Goal: Check status: Check status

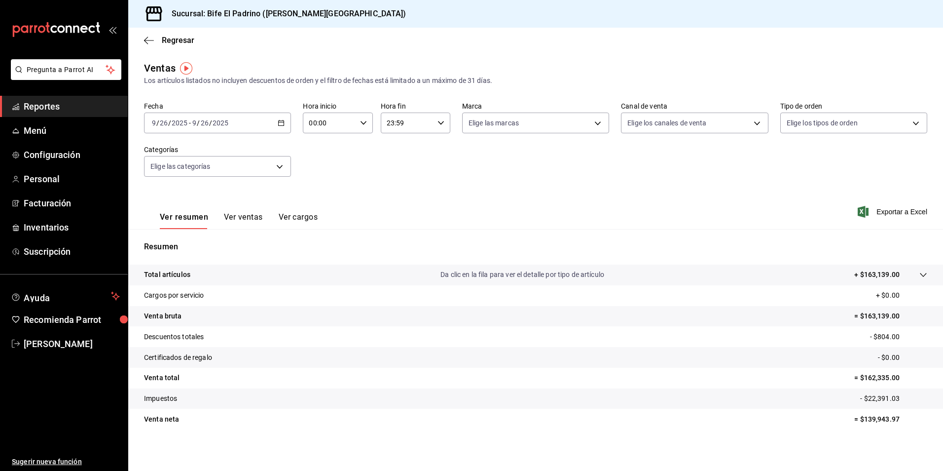
click at [386, 166] on div "Fecha [DATE] [DATE] - [DATE] [DATE] Hora inicio 00:00 Hora inicio Hora fin 23:5…" at bounding box center [535, 145] width 783 height 87
click at [275, 120] on div "[DATE] [DATE] - [DATE] [DATE]" at bounding box center [217, 122] width 147 height 21
drag, startPoint x: 180, startPoint y: 177, endPoint x: 185, endPoint y: 175, distance: 5.2
click at [180, 176] on span "Ayer" at bounding box center [190, 175] width 76 height 10
click at [364, 122] on icon "button" at bounding box center [363, 122] width 7 height 7
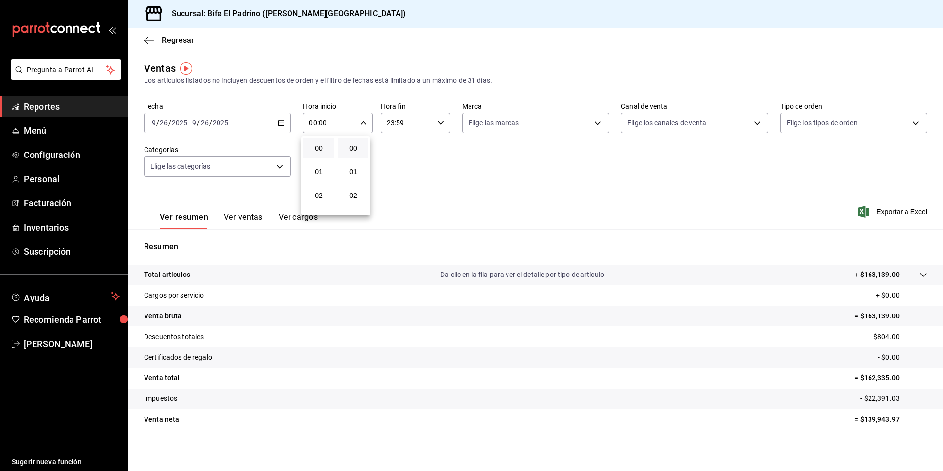
drag, startPoint x: 423, startPoint y: 150, endPoint x: 428, endPoint y: 127, distance: 23.3
click at [423, 150] on div at bounding box center [471, 235] width 943 height 471
click at [438, 121] on icon "button" at bounding box center [441, 122] width 7 height 7
click at [403, 157] on span "21" at bounding box center [395, 156] width 19 height 8
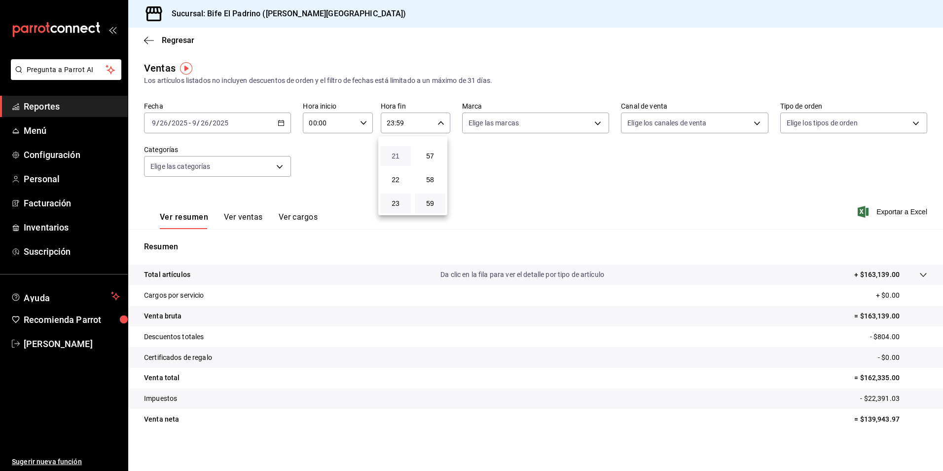
type input "21:59"
click at [403, 160] on span "17" at bounding box center [395, 160] width 19 height 8
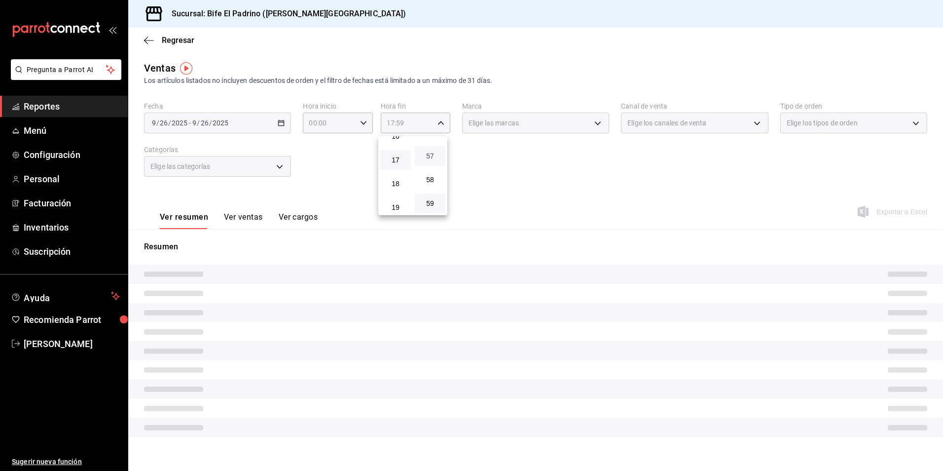
click at [427, 156] on span "57" at bounding box center [430, 156] width 19 height 8
type input "17:57"
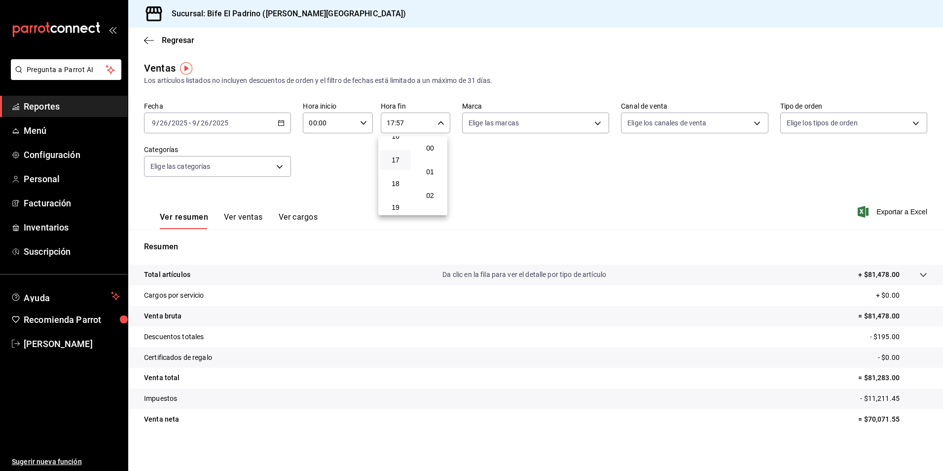
click at [427, 156] on button "00" at bounding box center [430, 148] width 31 height 20
type input "17:00"
click at [156, 271] on div at bounding box center [471, 235] width 943 height 471
click at [157, 276] on p "Total artículos" at bounding box center [167, 274] width 46 height 10
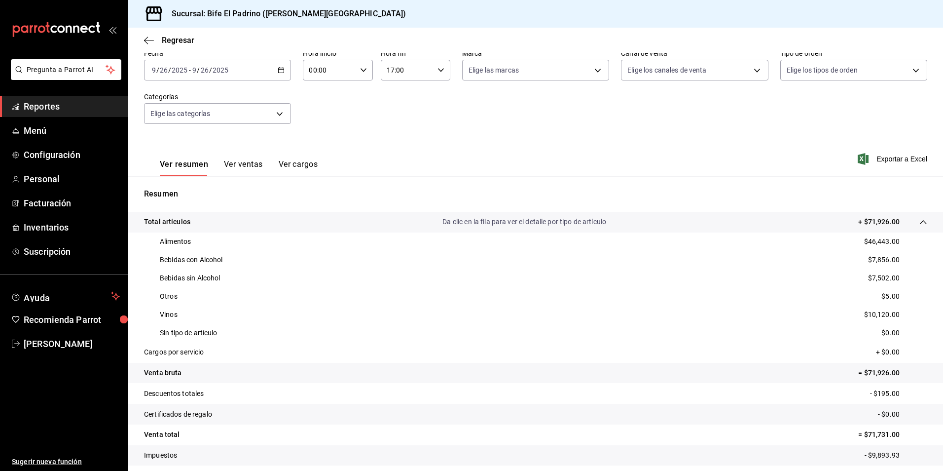
scroll to position [55, 0]
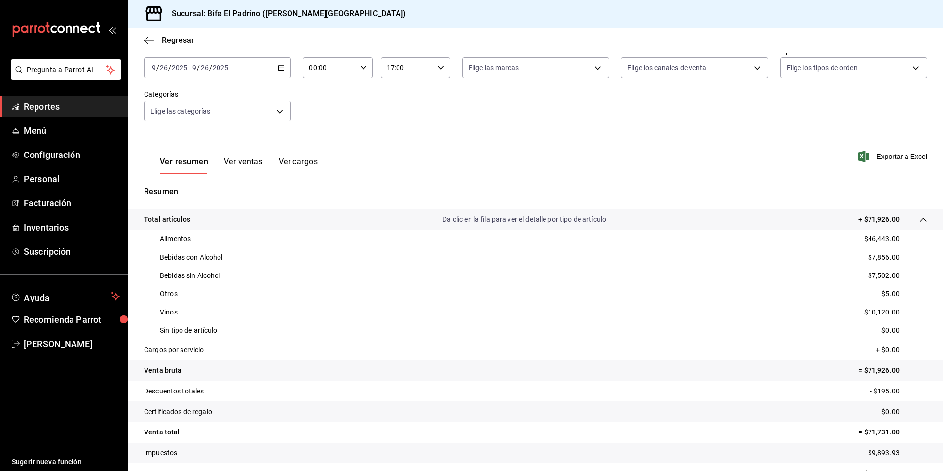
click at [375, 116] on div "Fecha [DATE] [DATE] - [DATE] [DATE] Hora inicio 00:00 Hora inicio Hora fin 17:0…" at bounding box center [535, 89] width 783 height 87
click at [360, 66] on icon "button" at bounding box center [363, 67] width 7 height 7
click at [323, 148] on button "02" at bounding box center [318, 140] width 31 height 20
type input "02:00"
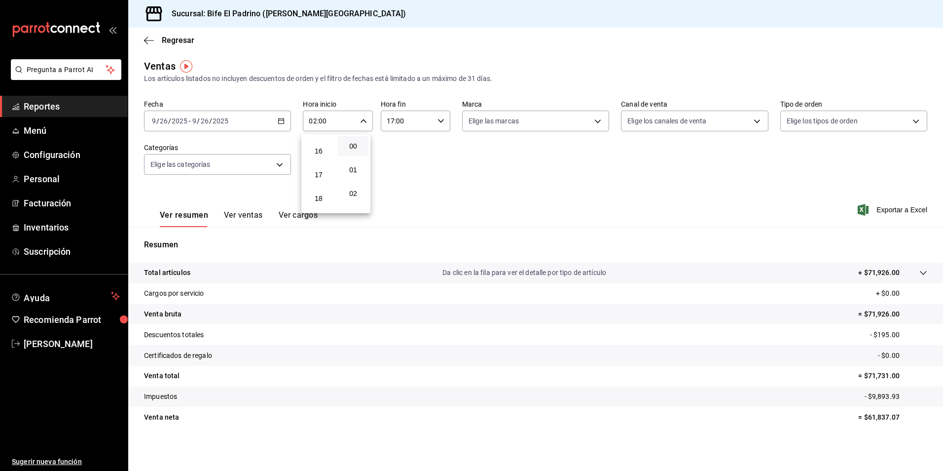
scroll to position [375, 0]
click at [322, 173] on span "17" at bounding box center [318, 174] width 19 height 8
type input "17:00"
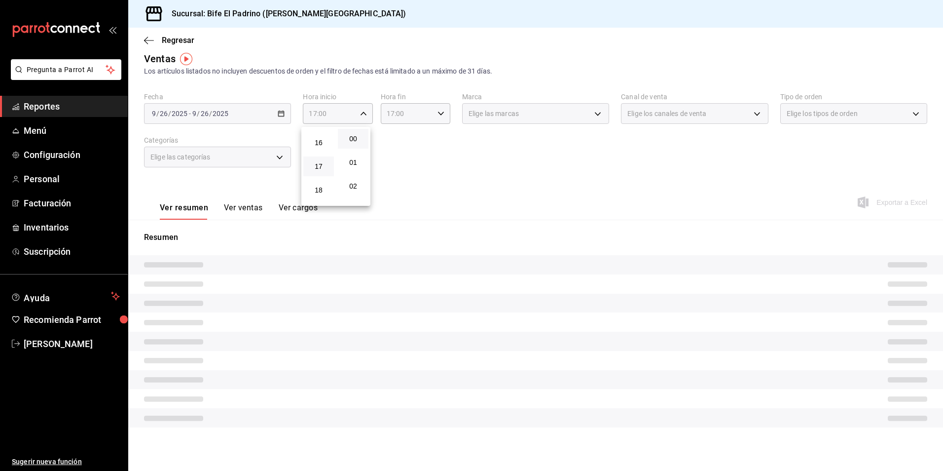
click at [417, 150] on div at bounding box center [471, 235] width 943 height 471
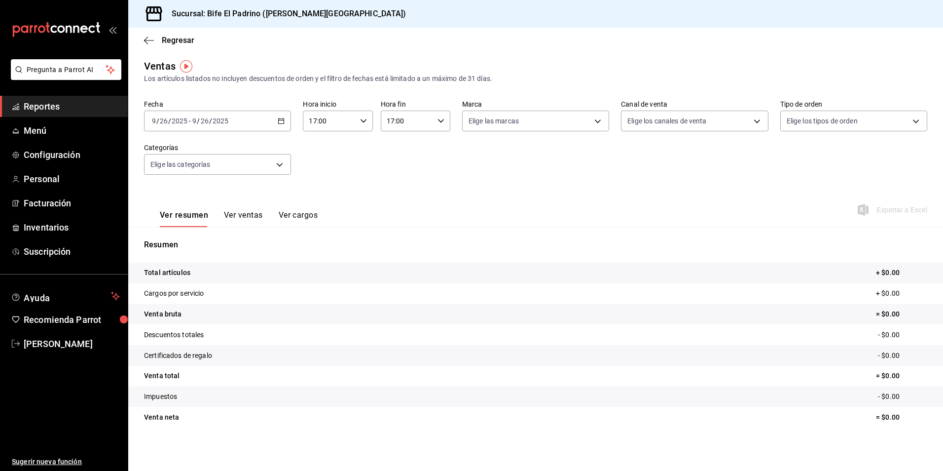
click at [442, 111] on div "17:00 Hora fin" at bounding box center [416, 121] width 70 height 21
click at [437, 126] on div at bounding box center [471, 235] width 943 height 471
click at [443, 118] on div "17:00 Hora fin" at bounding box center [416, 121] width 70 height 21
click at [398, 193] on span "19" at bounding box center [395, 193] width 19 height 8
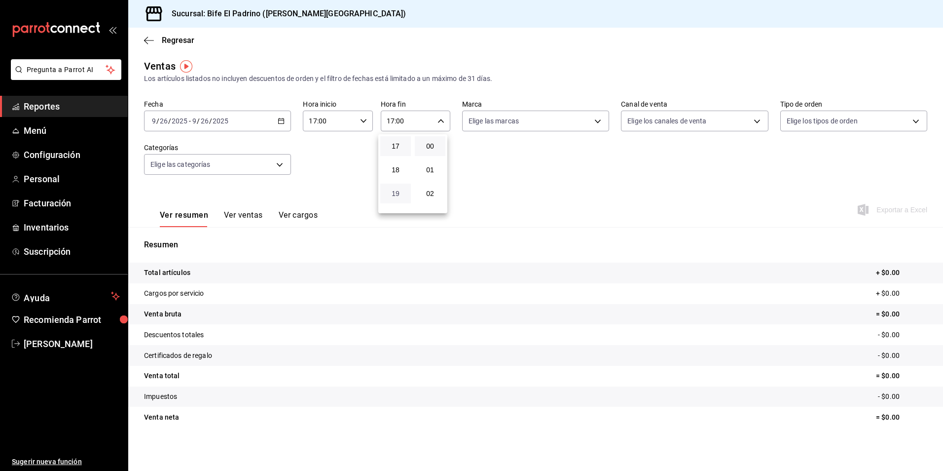
type input "19:00"
click at [399, 202] on span "23" at bounding box center [395, 201] width 19 height 8
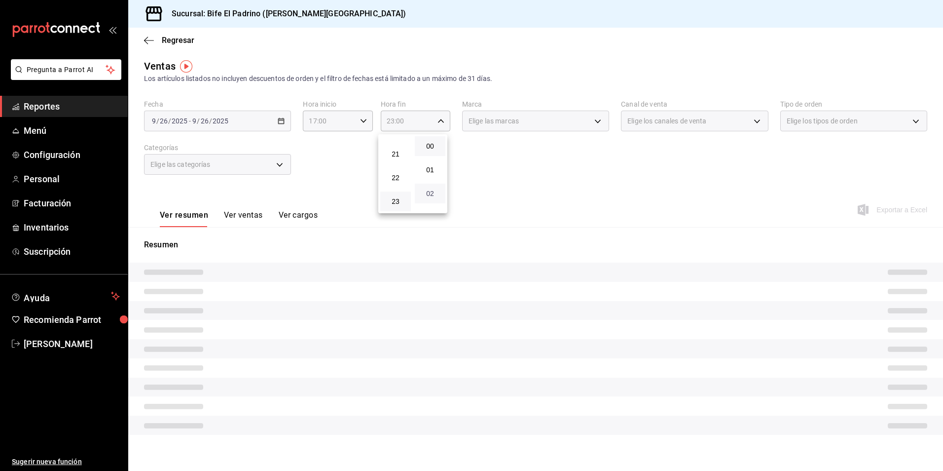
click at [423, 194] on span "02" at bounding box center [430, 193] width 19 height 8
type input "23:02"
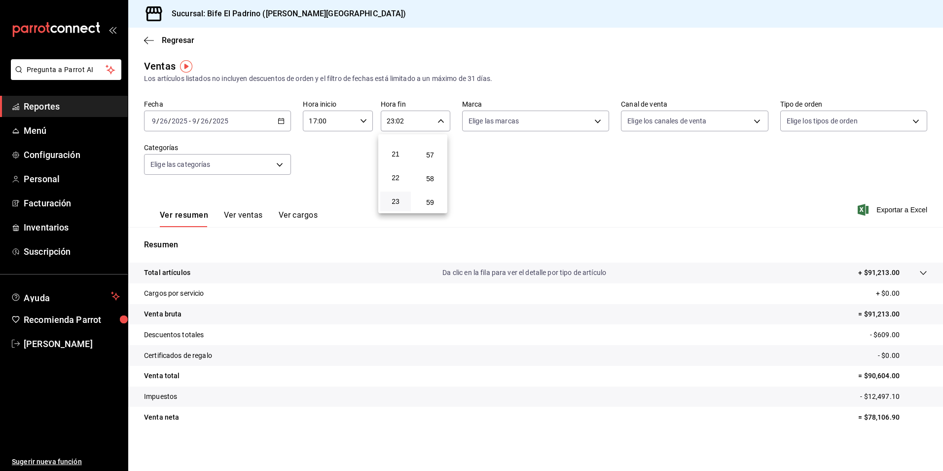
scroll to position [1342, 0]
click at [429, 201] on span "59" at bounding box center [430, 201] width 19 height 8
type input "23:59"
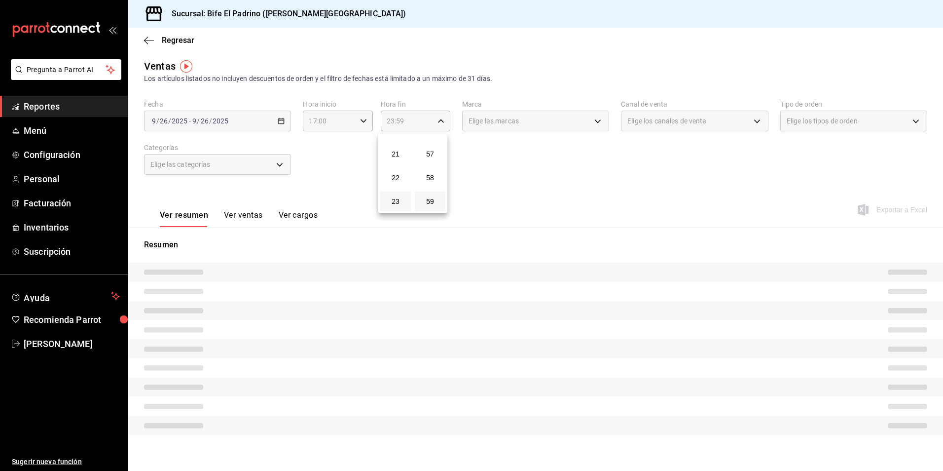
click at [579, 186] on div at bounding box center [471, 235] width 943 height 471
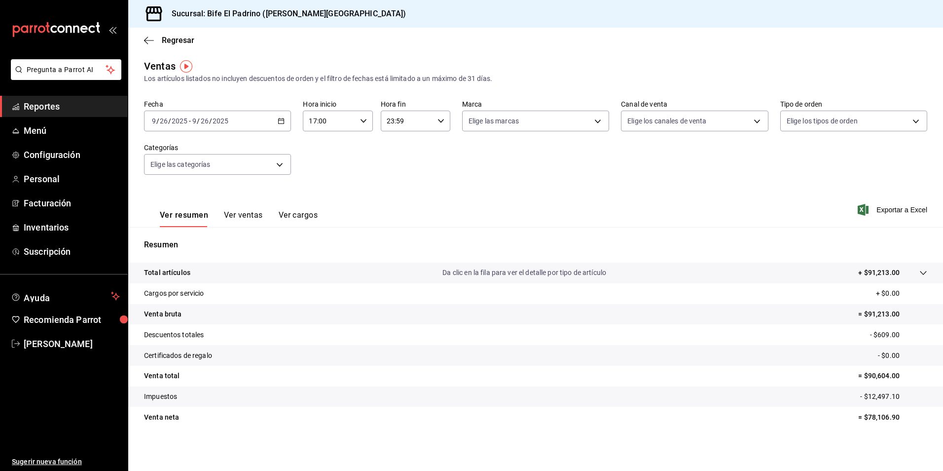
click at [185, 274] on p "Total artículos" at bounding box center [167, 272] width 46 height 10
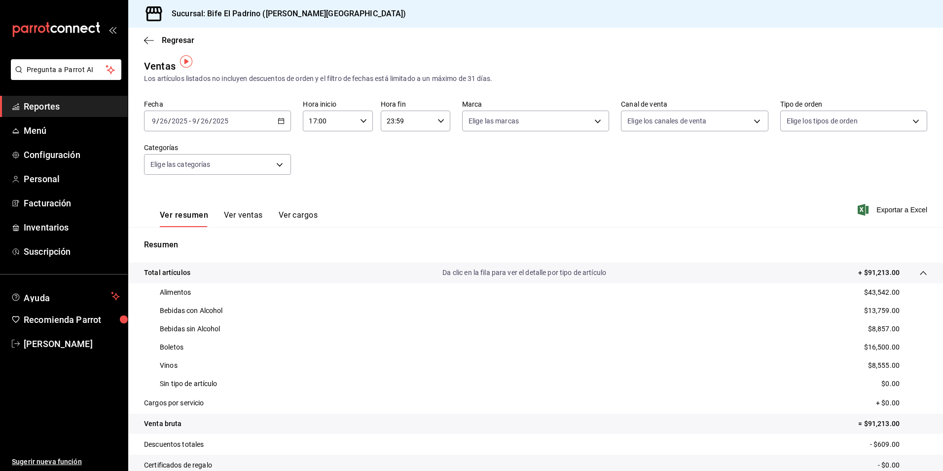
scroll to position [42, 0]
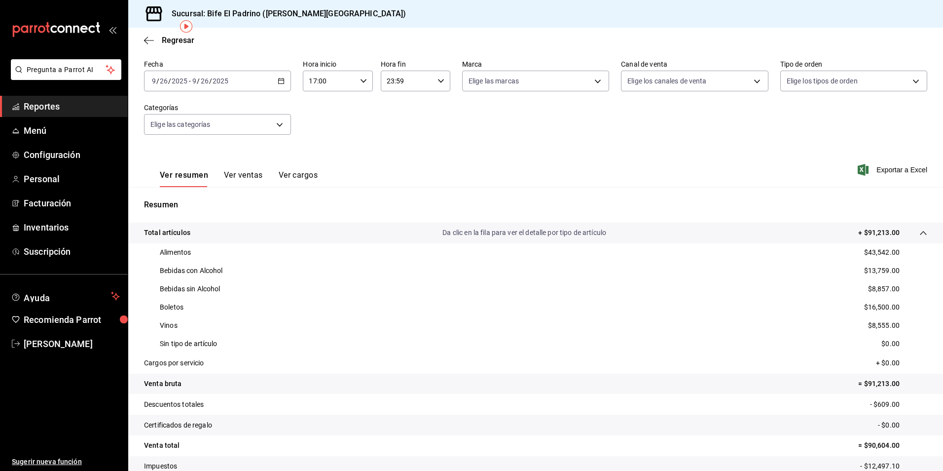
click at [351, 103] on div "Fecha [DATE] [DATE] - [DATE] [DATE] Hora inicio 17:00 Hora inicio Hora fin 23:5…" at bounding box center [535, 103] width 783 height 87
click at [284, 81] on div "[DATE] [DATE] - [DATE] [DATE]" at bounding box center [217, 81] width 147 height 21
click at [181, 113] on span "Hoy" at bounding box center [190, 111] width 76 height 10
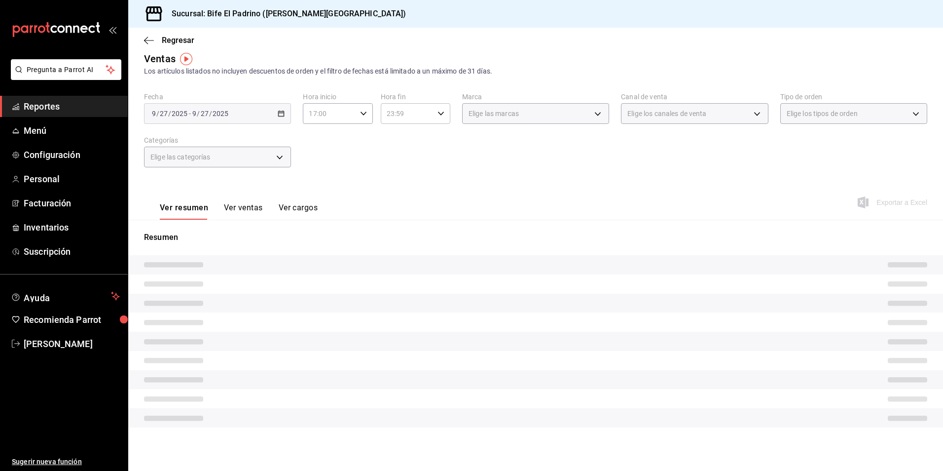
scroll to position [2, 0]
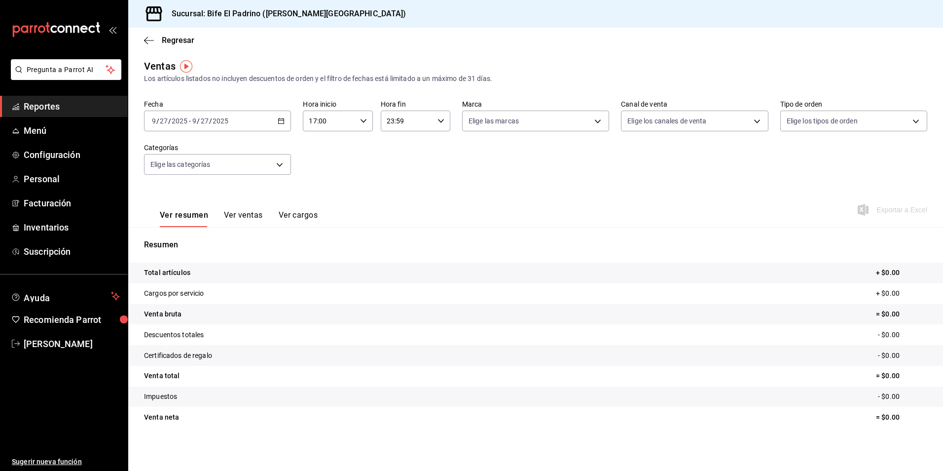
click at [362, 118] on icon "button" at bounding box center [363, 120] width 7 height 7
click at [316, 139] on button "17" at bounding box center [318, 146] width 31 height 20
click at [317, 150] on button "00" at bounding box center [318, 146] width 31 height 20
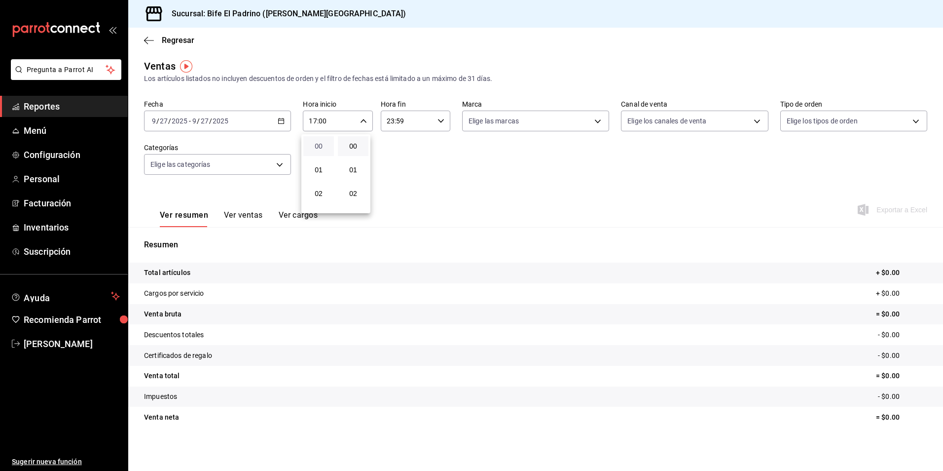
type input "00:00"
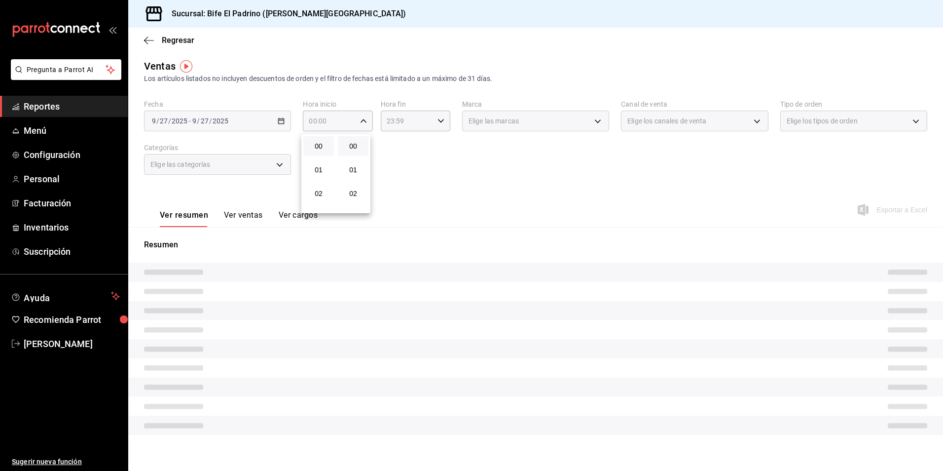
click at [410, 145] on div at bounding box center [471, 235] width 943 height 471
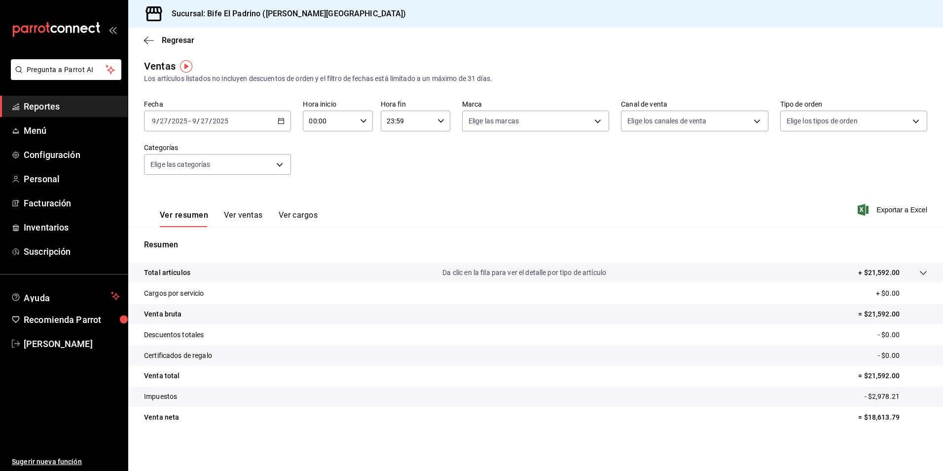
click at [438, 119] on icon "button" at bounding box center [441, 120] width 7 height 7
click at [400, 156] on span "21" at bounding box center [395, 154] width 19 height 8
type input "21:59"
click at [396, 194] on span "02" at bounding box center [395, 193] width 19 height 8
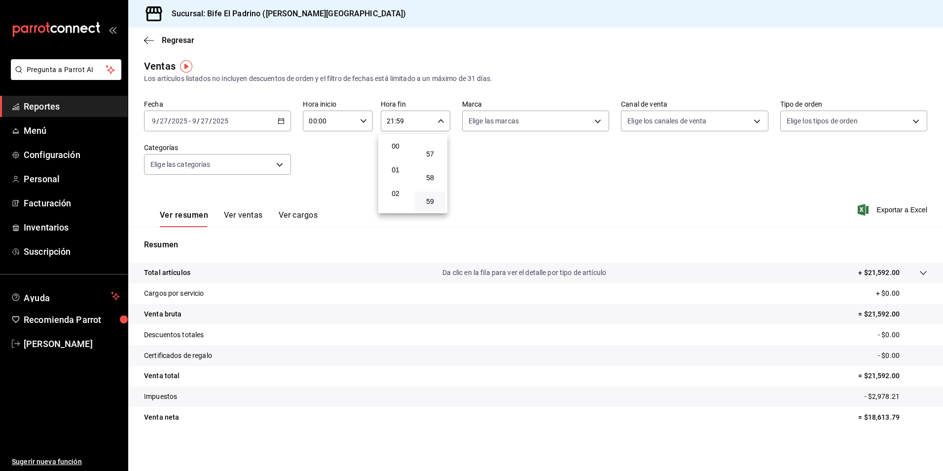
type input "02:59"
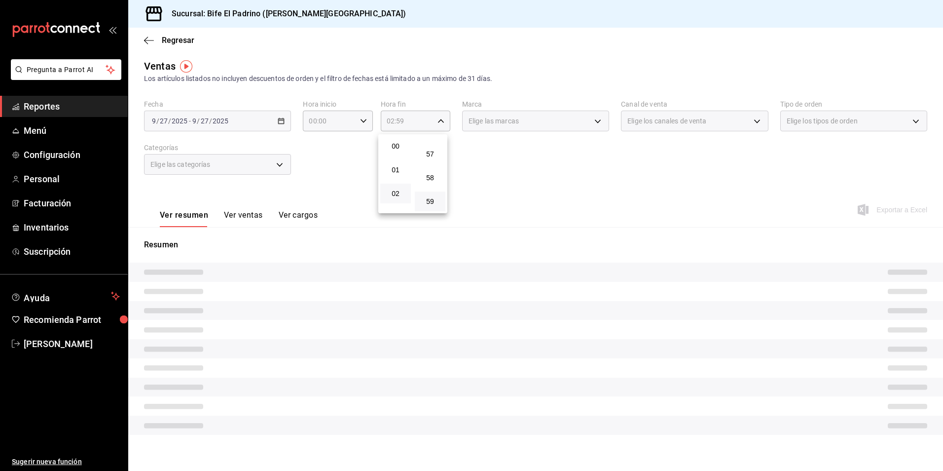
drag, startPoint x: 575, startPoint y: 180, endPoint x: 233, endPoint y: 273, distance: 353.9
click at [575, 181] on div at bounding box center [471, 235] width 943 height 471
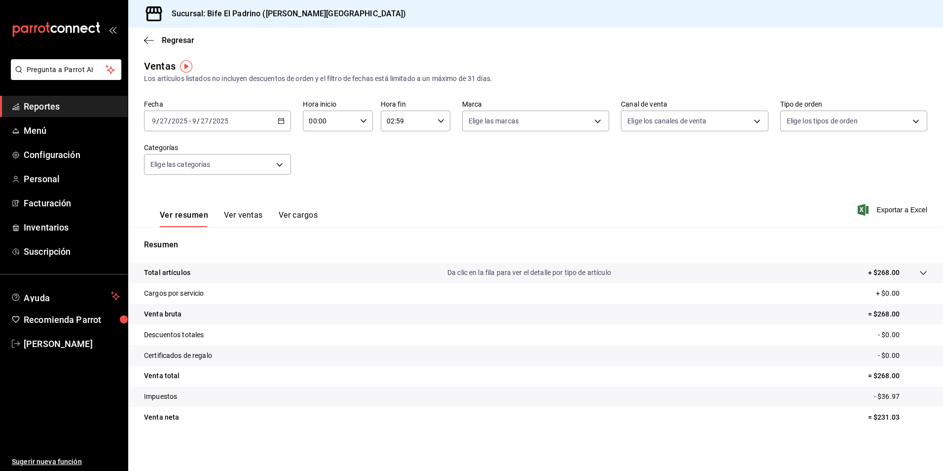
click at [179, 272] on p "Total artículos" at bounding box center [167, 272] width 46 height 10
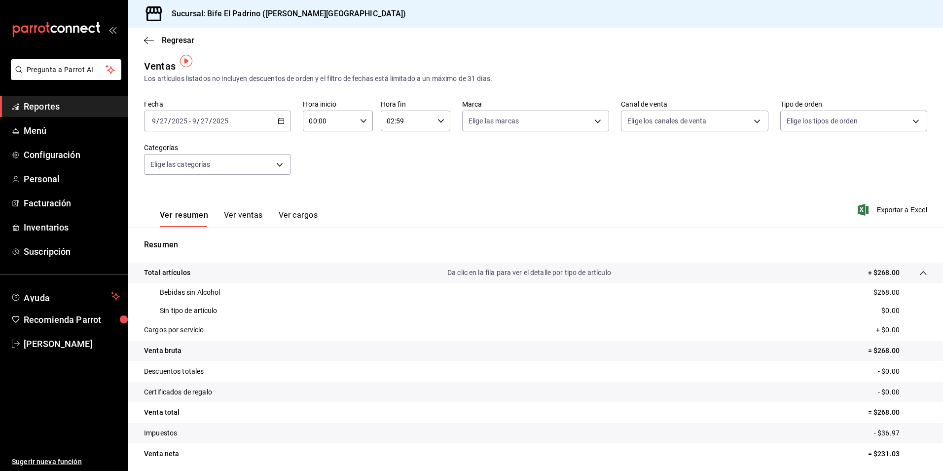
scroll to position [38, 0]
